Goal: Find specific page/section: Find specific page/section

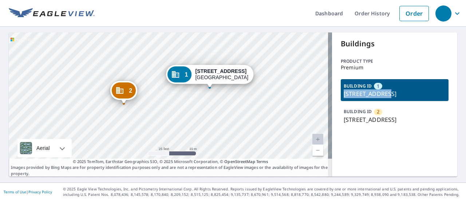
drag, startPoint x: 380, startPoint y: 94, endPoint x: 339, endPoint y: 92, distance: 40.5
click at [344, 92] on p "350 10th Ave S, Naples, FL, 34102" at bounding box center [395, 93] width 102 height 9
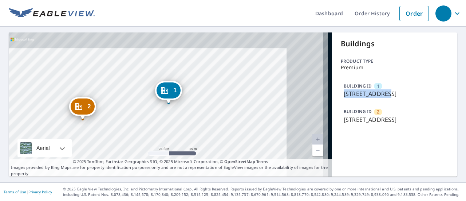
copy p "350 10th Ave S"
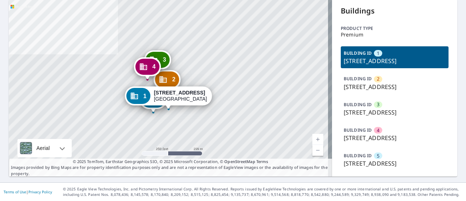
scroll to position [38, 0]
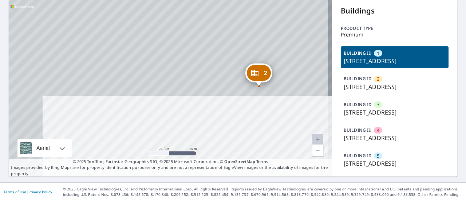
drag, startPoint x: 271, startPoint y: 54, endPoint x: 305, endPoint y: 150, distance: 101.9
click at [305, 150] on div "2 750 W Elkcam Cir Marco Island, FL 34145 3 770 W Elkcam Circle Marco Island, F…" at bounding box center [170, 88] width 323 height 177
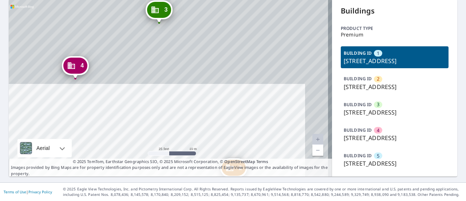
drag, startPoint x: 173, startPoint y: 71, endPoint x: 148, endPoint y: 165, distance: 98.0
click at [148, 165] on div "2 750 W Elkcam Cir Marco Island, FL 34145 3 770 W Elkcam Circle Marco Island, F…" at bounding box center [170, 88] width 323 height 177
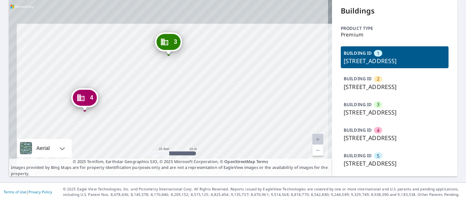
drag, startPoint x: 140, startPoint y: 62, endPoint x: 150, endPoint y: 94, distance: 33.8
click at [150, 94] on div "2 750 W Elkcam Cir Marco Island, FL 34145 3 770 W Elkcam Circle Marco Island, F…" at bounding box center [170, 88] width 323 height 177
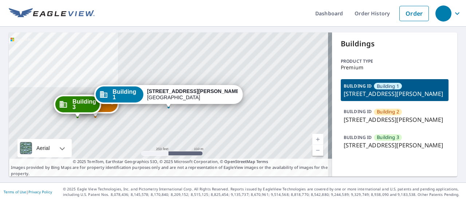
scroll to position [8, 0]
click at [352, 124] on p "1900 Tyrone Boulevard North, St. Petersburg, FL, 33710" at bounding box center [395, 119] width 102 height 9
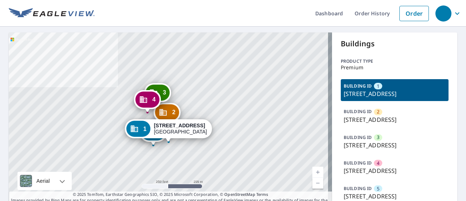
drag, startPoint x: 359, startPoint y: 102, endPoint x: 339, endPoint y: 95, distance: 21.3
click at [341, 95] on div "BUILDING ID 1 730 W Elkcam Cir, Marco Island, FL, 34145" at bounding box center [395, 90] width 108 height 22
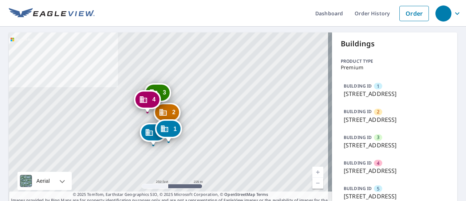
copy p "730 W Elkcam Cir, Marco Island, FL, 34145"
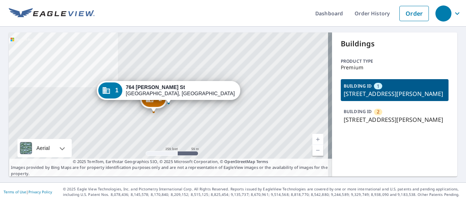
click at [394, 116] on p "[STREET_ADDRESS][PERSON_NAME]" at bounding box center [395, 119] width 102 height 9
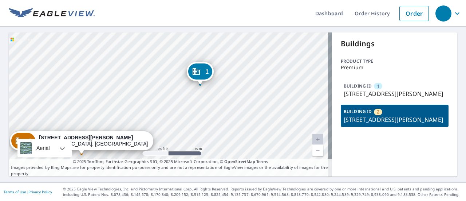
drag, startPoint x: 235, startPoint y: 58, endPoint x: 194, endPoint y: 128, distance: 80.6
click at [194, 128] on div "1 [STREET_ADDRESS][PERSON_NAME] 2 [STREET_ADDRESS][PERSON_NAME]" at bounding box center [170, 104] width 323 height 144
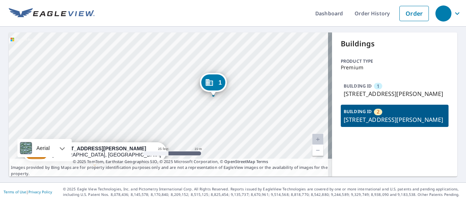
drag, startPoint x: 268, startPoint y: 57, endPoint x: 281, endPoint y: 67, distance: 16.6
click at [281, 67] on div "1 [STREET_ADDRESS][PERSON_NAME] 2 [STREET_ADDRESS][PERSON_NAME]" at bounding box center [170, 104] width 323 height 144
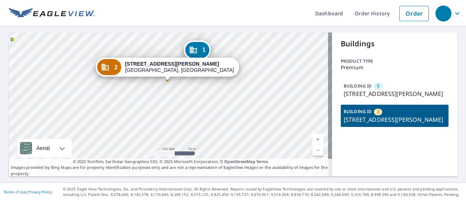
drag, startPoint x: 296, startPoint y: 98, endPoint x: 229, endPoint y: 88, distance: 67.8
click at [229, 88] on div "1 764 Falck St Elmira, NY 14904 2 763 Howard St Elmira, NY 14904" at bounding box center [170, 104] width 323 height 144
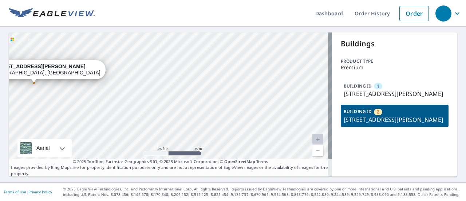
drag, startPoint x: 183, startPoint y: 81, endPoint x: 273, endPoint y: 138, distance: 106.8
click at [273, 138] on div "1 764 Falck St Elmira, NY 14904 2 763 Howard St Elmira, NY 14904" at bounding box center [170, 104] width 323 height 144
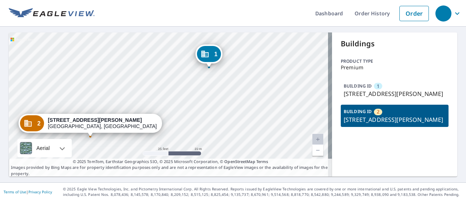
drag, startPoint x: 188, startPoint y: 73, endPoint x: 205, endPoint y: 91, distance: 24.0
click at [205, 91] on div "1 764 Falck St Elmira, NY 14904 2 763 Howard St Elmira, NY 14904" at bounding box center [170, 104] width 323 height 144
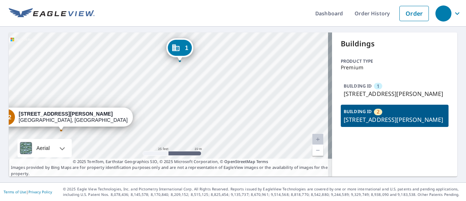
drag, startPoint x: 172, startPoint y: 99, endPoint x: 217, endPoint y: 58, distance: 61.3
click at [217, 58] on div "1 764 Falck St Elmira, NY 14904 2 763 Howard St Elmira, NY 14904" at bounding box center [170, 104] width 323 height 144
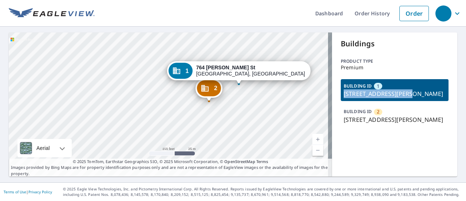
drag, startPoint x: 395, startPoint y: 95, endPoint x: 334, endPoint y: 96, distance: 61.2
click at [334, 96] on div "Buildings Product type Premium BUILDING ID 1 [STREET_ADDRESS][PERSON_NAME] BUIL…" at bounding box center [394, 104] width 125 height 144
copy p "[STREET_ADDRESS][PERSON_NAME],"
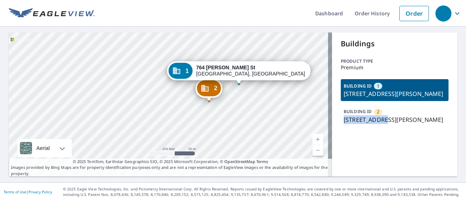
drag, startPoint x: 380, startPoint y: 119, endPoint x: 338, endPoint y: 125, distance: 42.6
click at [341, 125] on div "BUILDING ID 2 [STREET_ADDRESS][PERSON_NAME]" at bounding box center [395, 116] width 108 height 22
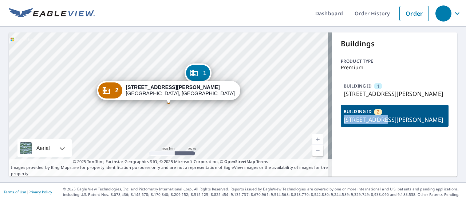
copy p "[STREET_ADDRESS][PERSON_NAME]"
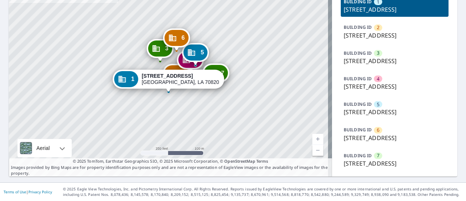
scroll to position [82, 0]
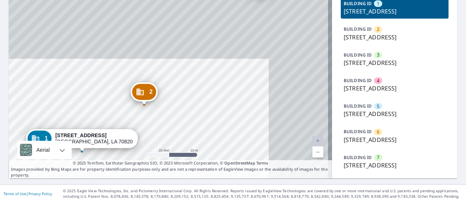
drag, startPoint x: 236, startPoint y: 32, endPoint x: 175, endPoint y: 142, distance: 126.3
click at [175, 142] on div "2 550 Ben Hur Rd Baton Rouge, LA 70820 3 550 Ben Hur Rd Baton Rouge, LA 70820 4…" at bounding box center [170, 64] width 323 height 228
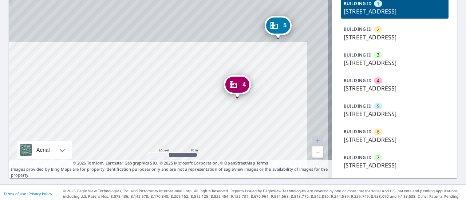
drag, startPoint x: 197, startPoint y: 57, endPoint x: 176, endPoint y: 156, distance: 101.4
click at [176, 156] on div "2 550 Ben Hur Rd Baton Rouge, LA 70820 3 550 Ben Hur Rd Baton Rouge, LA 70820 4…" at bounding box center [170, 64] width 323 height 228
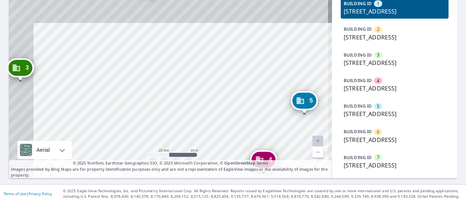
drag, startPoint x: 164, startPoint y: 67, endPoint x: 190, endPoint y: 142, distance: 79.5
click at [190, 142] on div "2 550 Ben Hur Rd Baton Rouge, LA 70820 3 550 Ben Hur Rd Baton Rouge, LA 70820 4…" at bounding box center [170, 64] width 323 height 228
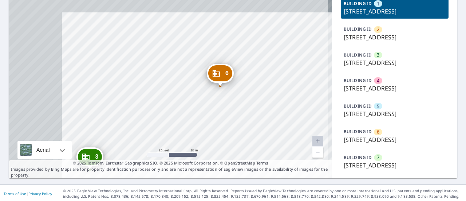
drag, startPoint x: 134, startPoint y: 52, endPoint x: 204, endPoint y: 142, distance: 113.1
click at [204, 142] on div "2 550 Ben Hur Rd Baton Rouge, LA 70820 3 550 Ben Hur Rd Baton Rouge, LA 70820 4…" at bounding box center [170, 64] width 323 height 228
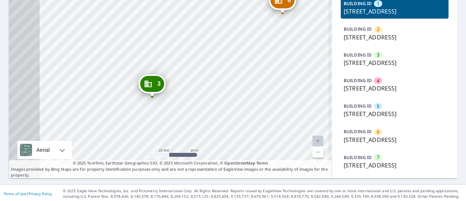
drag, startPoint x: 158, startPoint y: 113, endPoint x: 220, endPoint y: 40, distance: 96.1
click at [220, 40] on div "2 550 Ben Hur Rd Baton Rouge, LA 70820 3 550 Ben Hur Rd Baton Rouge, LA 70820 4…" at bounding box center [170, 64] width 323 height 228
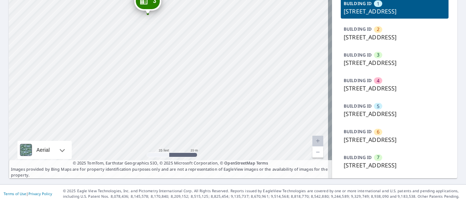
drag, startPoint x: 215, startPoint y: 113, endPoint x: 210, endPoint y: 29, distance: 84.3
click at [210, 29] on div "2 550 Ben Hur Rd Baton Rouge, LA 70820 3 550 Ben Hur Rd Baton Rouge, LA 70820 4…" at bounding box center [170, 64] width 323 height 228
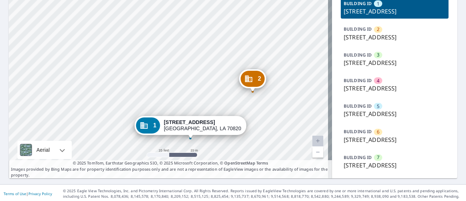
drag, startPoint x: 170, startPoint y: 172, endPoint x: 147, endPoint y: 53, distance: 121.2
click at [147, 53] on div "2 550 Ben Hur Rd Baton Rouge, LA 70820 3 550 Ben Hur Rd Baton Rouge, LA 70820 4…" at bounding box center [170, 64] width 323 height 228
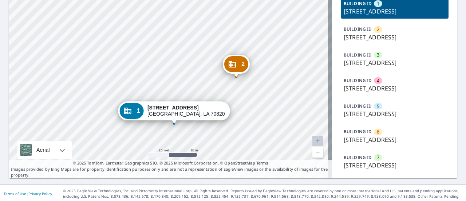
drag, startPoint x: 222, startPoint y: 89, endPoint x: 205, endPoint y: 75, distance: 21.9
click at [205, 75] on div "2 550 Ben Hur Rd Baton Rouge, LA 70820 3 550 Ben Hur Rd Baton Rouge, LA 70820 4…" at bounding box center [170, 64] width 323 height 228
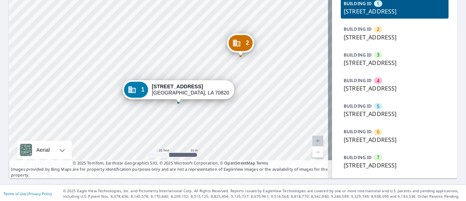
drag, startPoint x: 257, startPoint y: 76, endPoint x: 261, endPoint y: 55, distance: 21.6
click at [261, 55] on div "2 550 Ben Hur Rd Baton Rouge, LA 70820 3 550 Ben Hur Rd Baton Rouge, LA 70820 4…" at bounding box center [170, 64] width 323 height 228
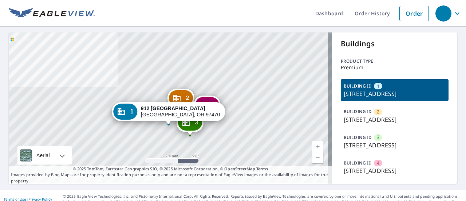
drag, startPoint x: 369, startPoint y: 104, endPoint x: 335, endPoint y: 94, distance: 35.6
click at [335, 94] on div "Buildings Product type Premium BUILDING ID 1 [STREET_ADDRESS] BUILDING ID [GEOG…" at bounding box center [394, 107] width 125 height 151
copy p "[STREET_ADDRESS]"
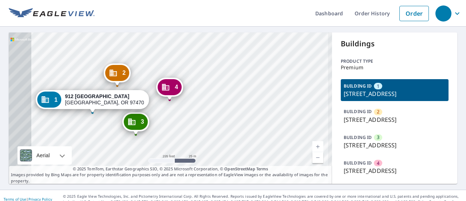
drag, startPoint x: 84, startPoint y: 114, endPoint x: 135, endPoint y: 87, distance: 57.8
click at [135, 87] on div "2 [STREET_ADDRESS] 3 [STREET_ADDRESS] 4 [GEOGRAPHIC_DATA] 1 [STREET_ADDRESS]" at bounding box center [170, 107] width 323 height 151
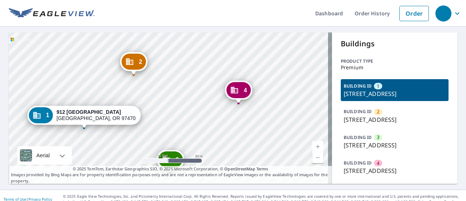
drag, startPoint x: 170, startPoint y: 70, endPoint x: 165, endPoint y: 104, distance: 33.9
click at [165, 104] on div "2 [STREET_ADDRESS] 3 [STREET_ADDRESS] 4 [GEOGRAPHIC_DATA] 1 [STREET_ADDRESS]" at bounding box center [170, 107] width 323 height 151
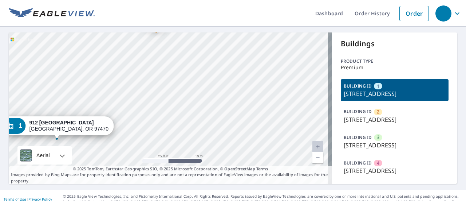
drag, startPoint x: 254, startPoint y: 96, endPoint x: 139, endPoint y: 126, distance: 118.9
click at [139, 126] on div "2 [STREET_ADDRESS] 3 [STREET_ADDRESS] 4 [GEOGRAPHIC_DATA] 1 [STREET_ADDRESS]" at bounding box center [170, 107] width 323 height 151
drag, startPoint x: 253, startPoint y: 14, endPoint x: 196, endPoint y: 84, distance: 90.6
click at [196, 84] on div "Dashboard Order History Order 2 [STREET_ADDRESS] 3 [GEOGRAPHIC_DATA] 4 [GEOGRAP…" at bounding box center [233, 100] width 466 height 201
click at [244, 88] on div "2 912 Umpqua College Rd Roseburg, OR 97470 3 912 Umpqua College Rd Roseburg, OR…" at bounding box center [170, 107] width 323 height 151
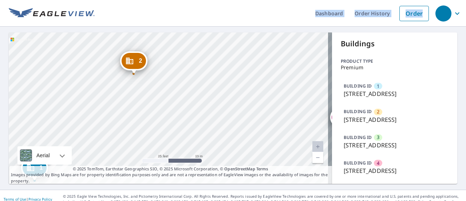
drag, startPoint x: 244, startPoint y: 88, endPoint x: 110, endPoint y: 145, distance: 145.3
click at [110, 145] on div "2 912 Umpqua College Rd Roseburg, OR 97470 3 912 Umpqua College Rd Roseburg, OR…" at bounding box center [170, 107] width 323 height 151
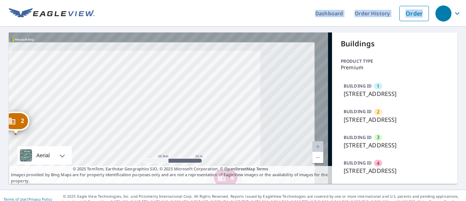
drag, startPoint x: 238, startPoint y: 94, endPoint x: 107, endPoint y: 164, distance: 148.4
click at [107, 164] on div "2 912 Umpqua College Rd Roseburg, OR 97470 3 912 Umpqua College Rd Roseburg, OR…" at bounding box center [170, 107] width 323 height 151
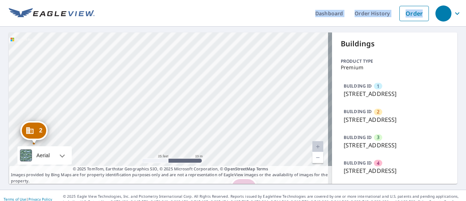
drag, startPoint x: 177, startPoint y: 110, endPoint x: 208, endPoint y: 110, distance: 31.3
click at [208, 110] on div "2 912 Umpqua College Rd Roseburg, OR 97470 3 912 Umpqua College Rd Roseburg, OR…" at bounding box center [170, 107] width 323 height 151
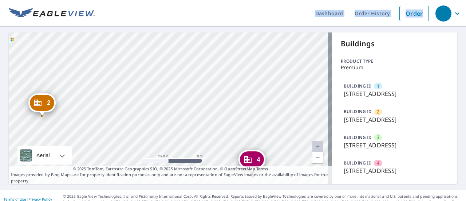
drag, startPoint x: 165, startPoint y: 123, endPoint x: 173, endPoint y: 96, distance: 28.8
click at [173, 96] on div "2 912 Umpqua College Rd Roseburg, OR 97470 3 912 Umpqua College Rd Roseburg, OR…" at bounding box center [170, 107] width 323 height 151
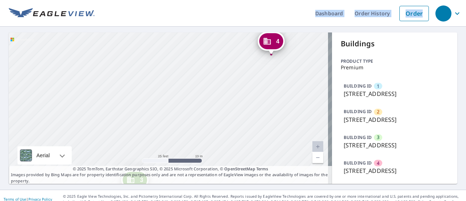
drag, startPoint x: 146, startPoint y: 181, endPoint x: 165, endPoint y: 63, distance: 119.6
click at [165, 63] on div "2 912 Umpqua College Rd Roseburg, OR 97470 3 912 Umpqua College Rd Roseburg, OR…" at bounding box center [170, 107] width 323 height 151
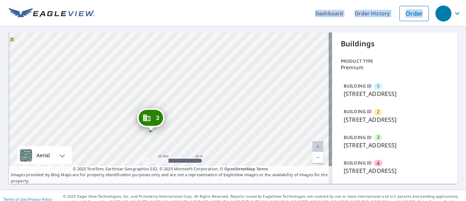
drag, startPoint x: 153, startPoint y: 110, endPoint x: 169, endPoint y: 48, distance: 64.0
click at [169, 48] on div "2 912 Umpqua College Rd Roseburg, OR 97470 3 912 Umpqua College Rd Roseburg, OR…" at bounding box center [170, 107] width 323 height 151
